Goal: Navigation & Orientation: Find specific page/section

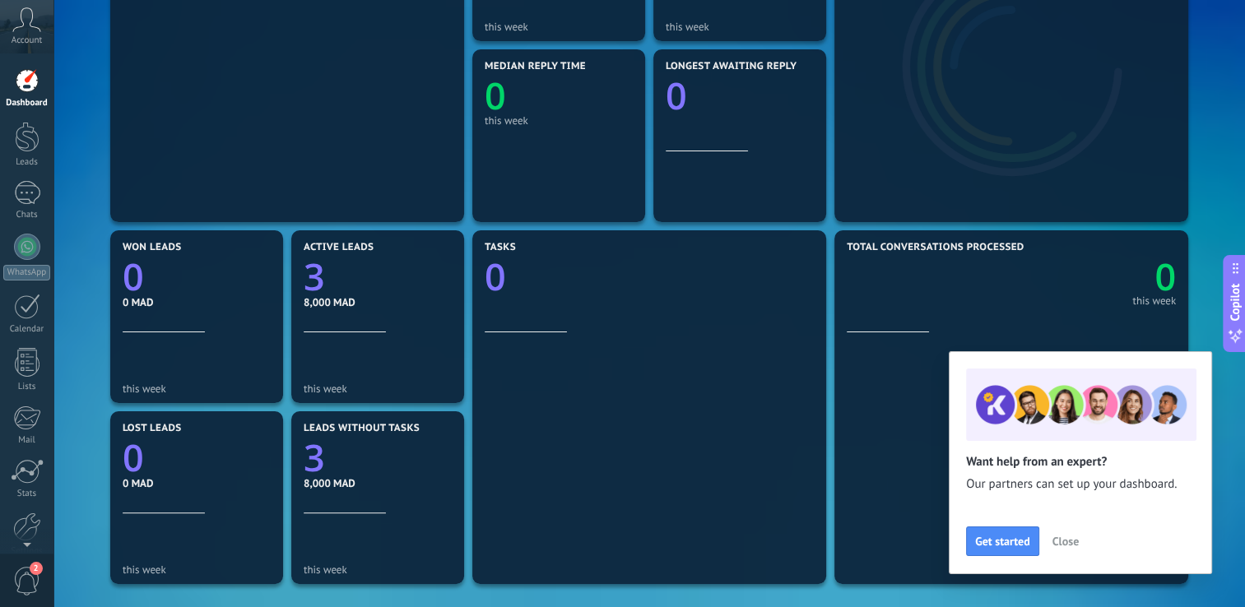
scroll to position [359, 0]
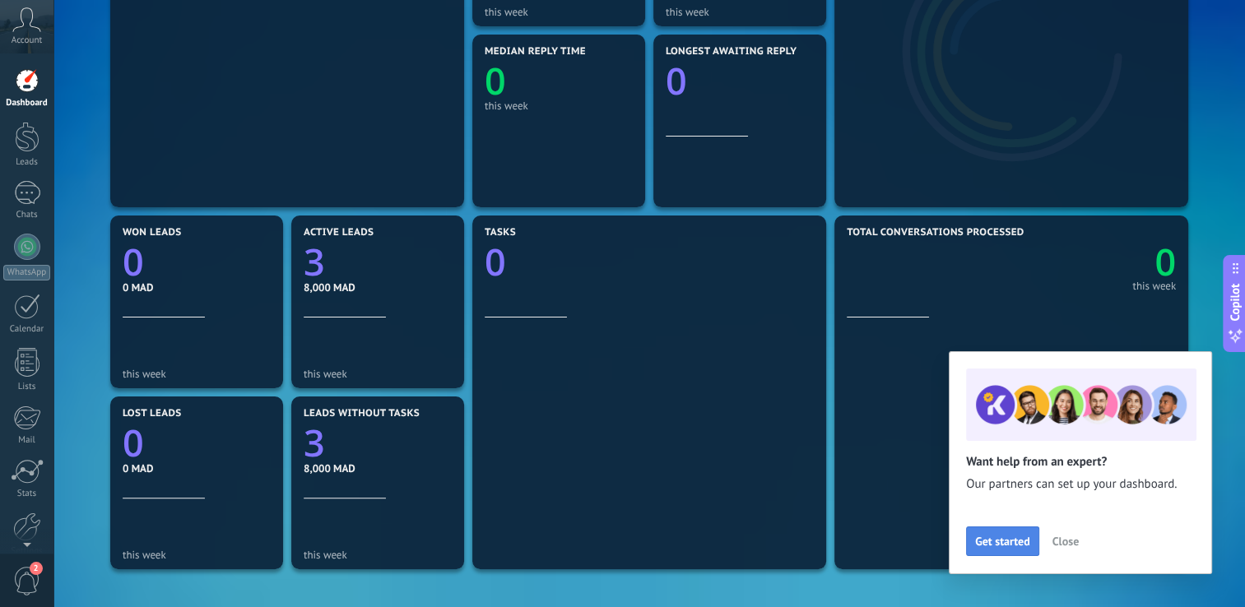
click at [1012, 545] on span "Get started" at bounding box center [1002, 542] width 55 height 12
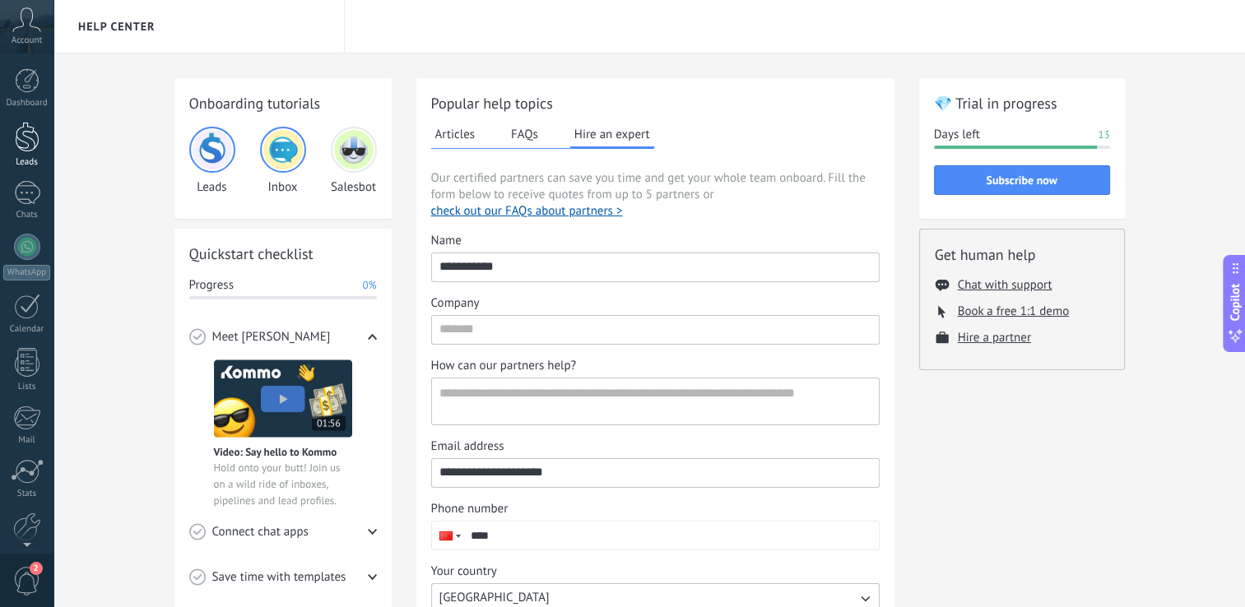
click at [35, 131] on div at bounding box center [27, 137] width 25 height 30
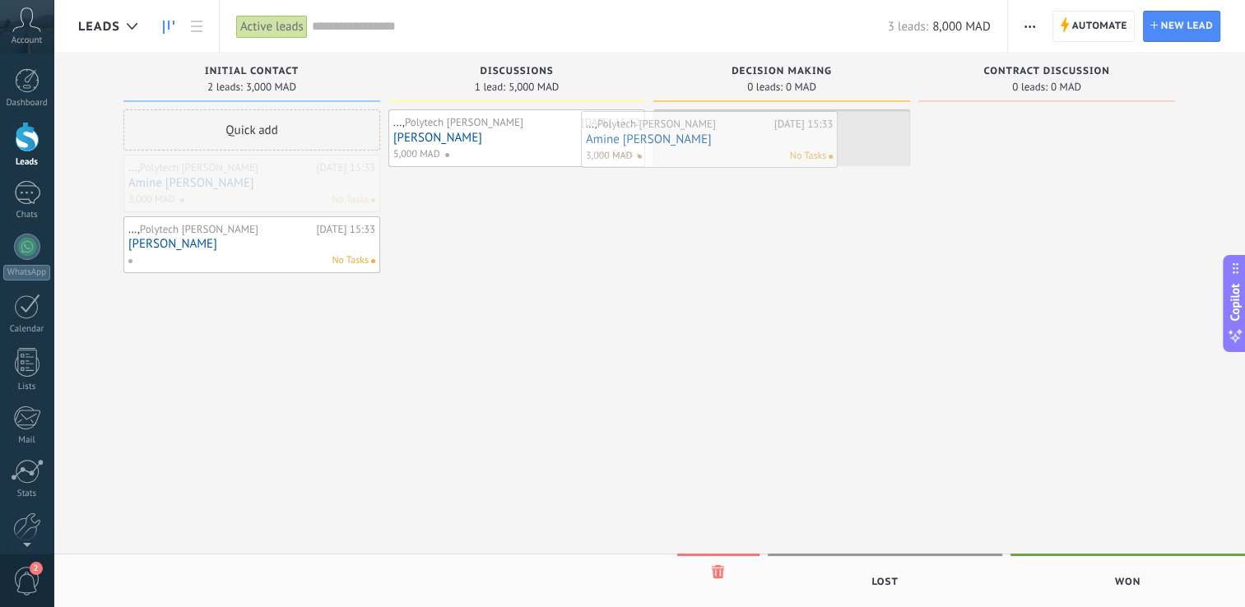
drag, startPoint x: 313, startPoint y: 164, endPoint x: 771, endPoint y: 120, distance: 459.4
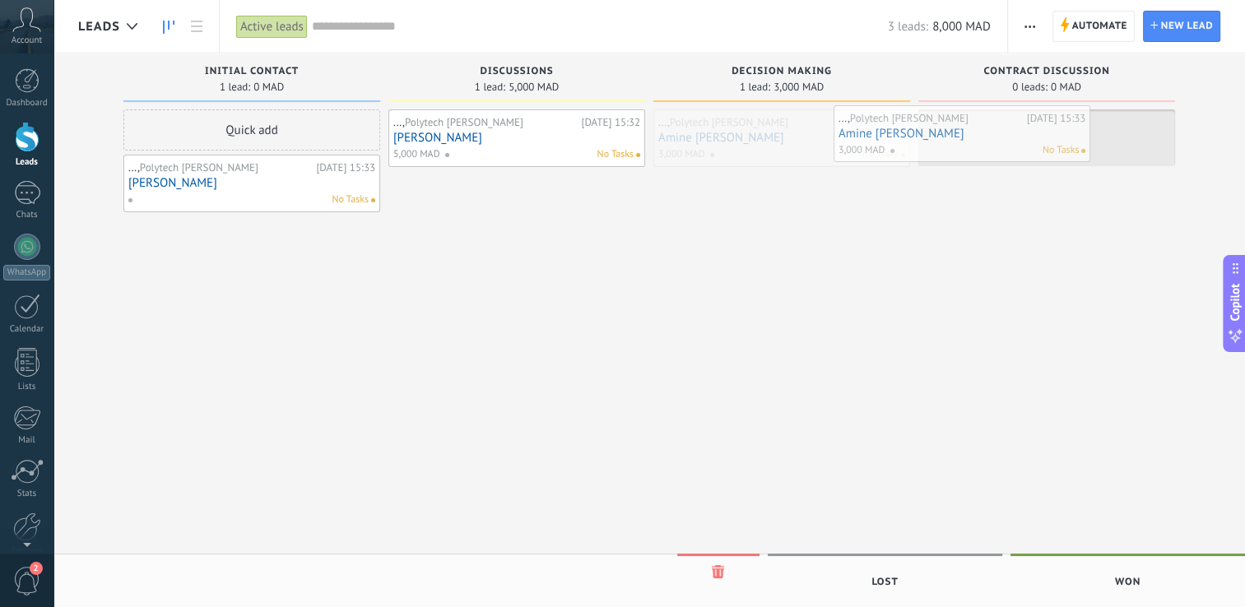
drag, startPoint x: 771, startPoint y: 120, endPoint x: 951, endPoint y: 115, distance: 180.2
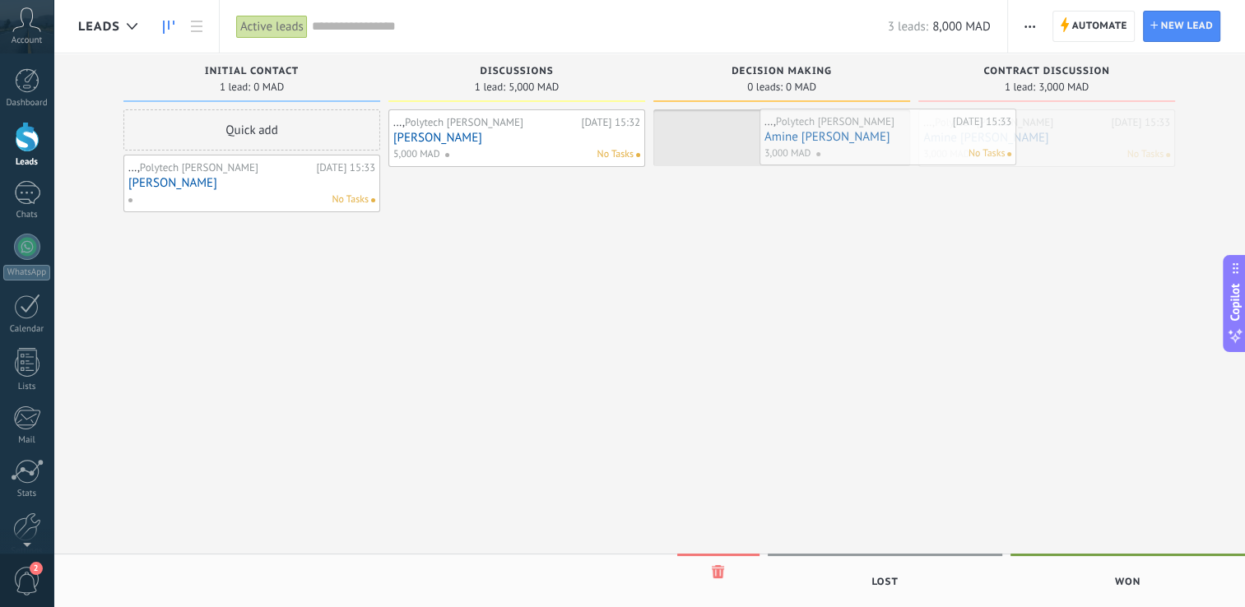
drag, startPoint x: 951, startPoint y: 115, endPoint x: 791, endPoint y: 114, distance: 160.4
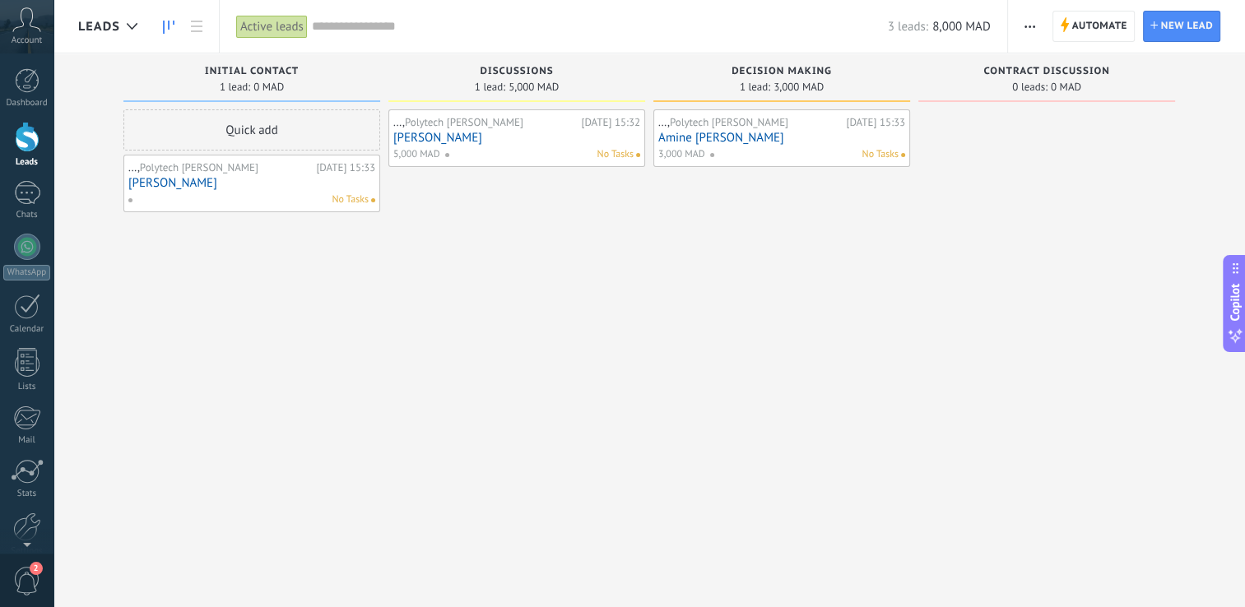
click at [870, 155] on span "No Tasks" at bounding box center [879, 154] width 37 height 15
